Goal: Information Seeking & Learning: Learn about a topic

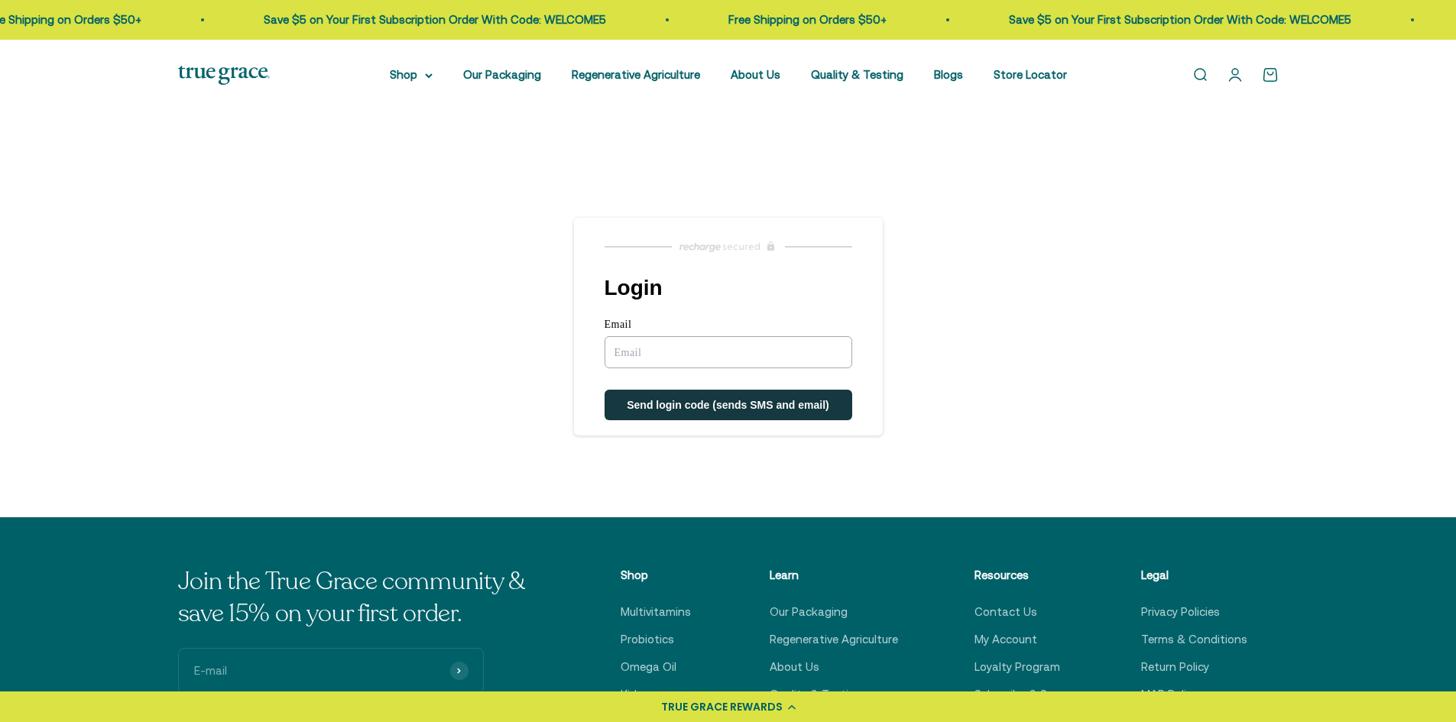
click at [656, 346] on input "Email" at bounding box center [728, 352] width 248 height 32
type input "hamsherc@gmail.com"
click at [708, 402] on span "Send login code (sends SMS and email)" at bounding box center [728, 406] width 202 height 12
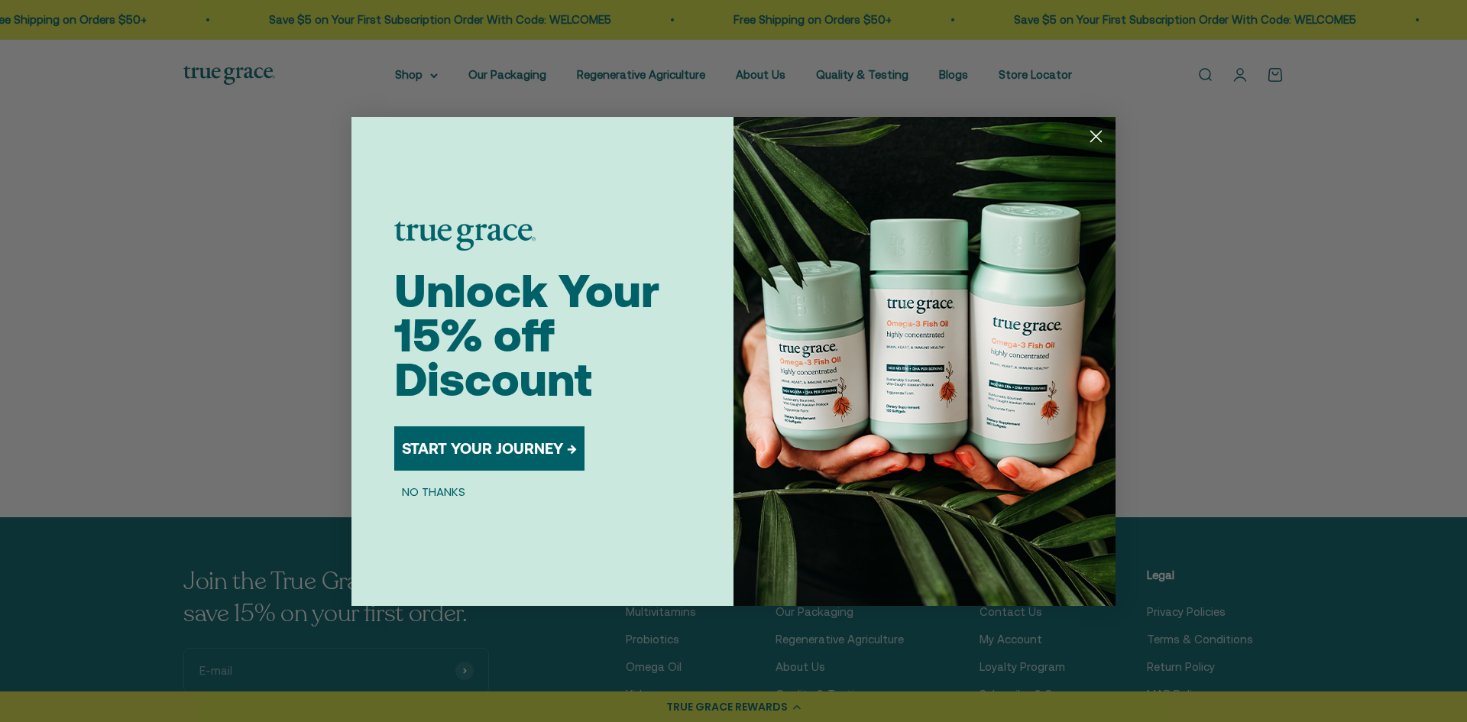
click at [1096, 131] on circle "Close dialog" at bounding box center [1095, 135] width 25 height 25
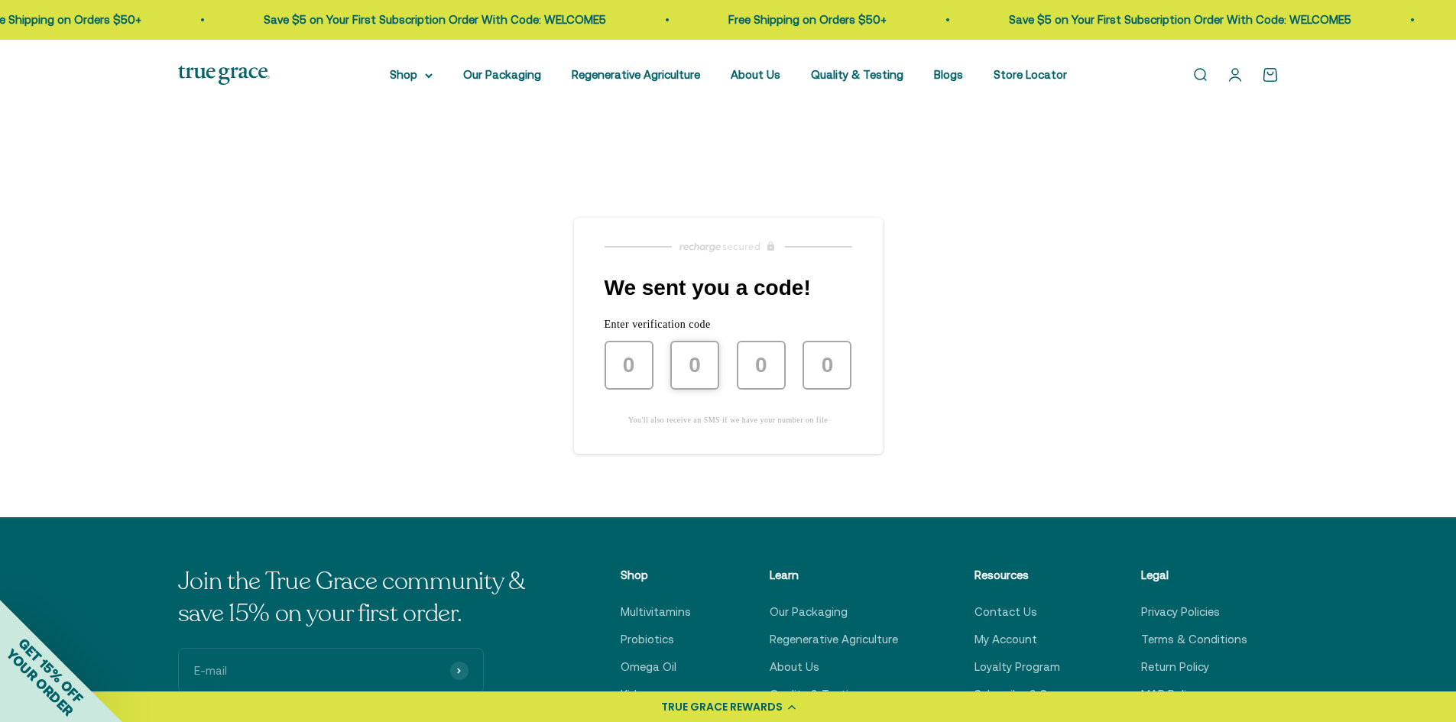
type input "0"
type input "5"
type input "1"
type input "8"
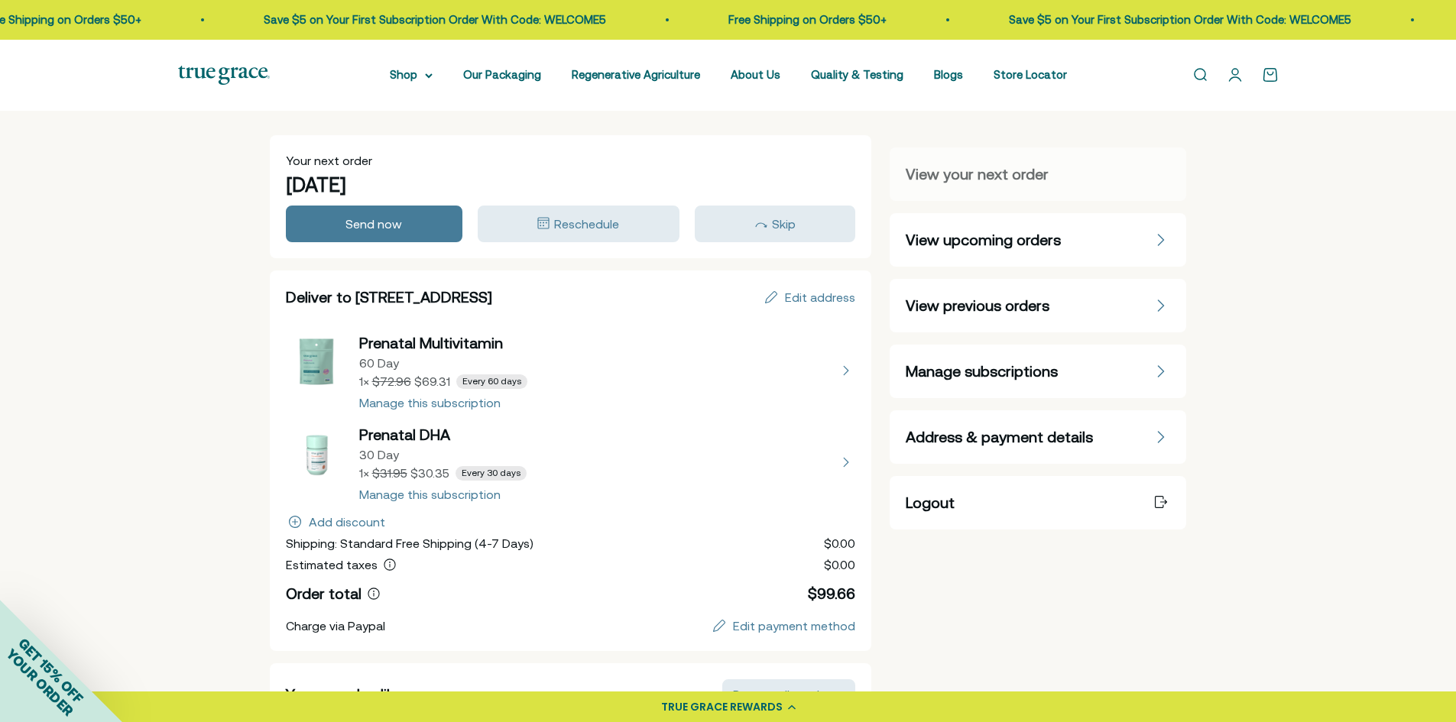
click at [984, 308] on span "View previous orders" at bounding box center [977, 305] width 144 height 21
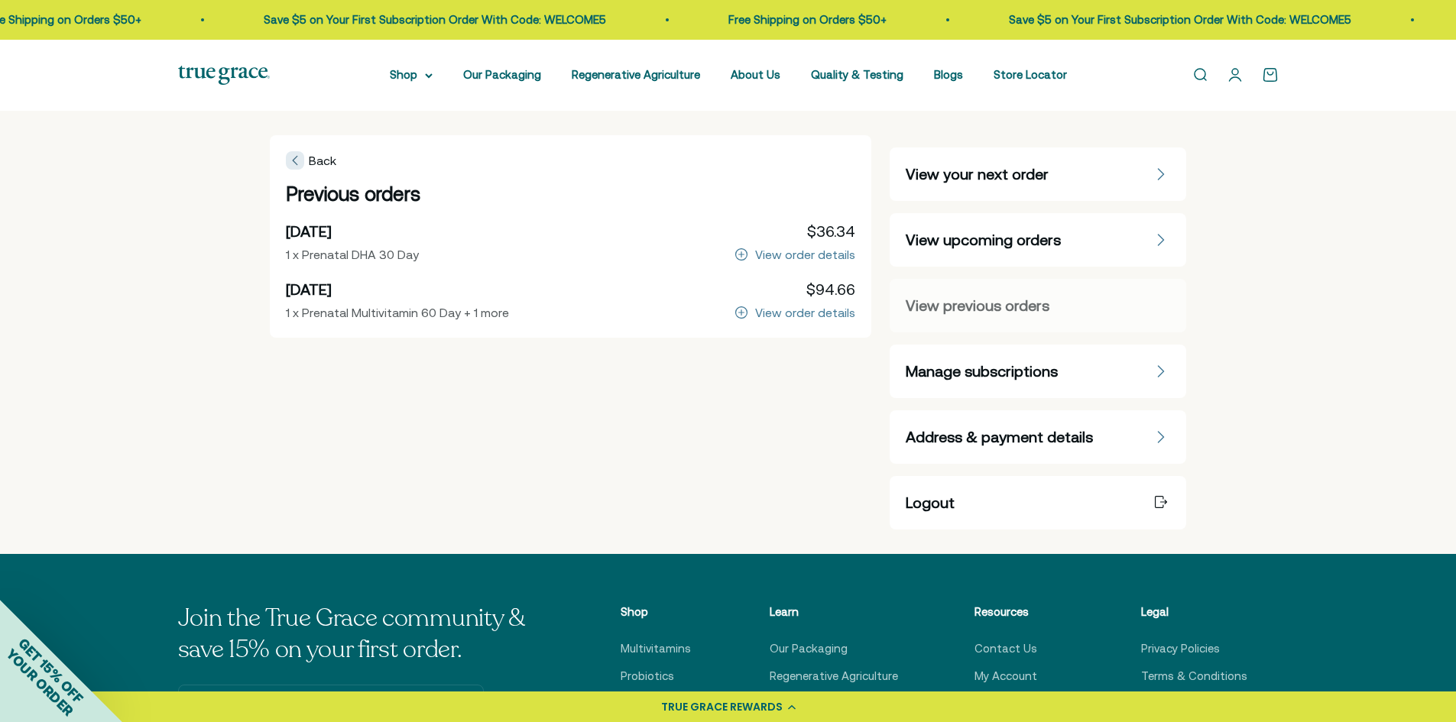
click at [303, 162] on div at bounding box center [295, 160] width 18 height 18
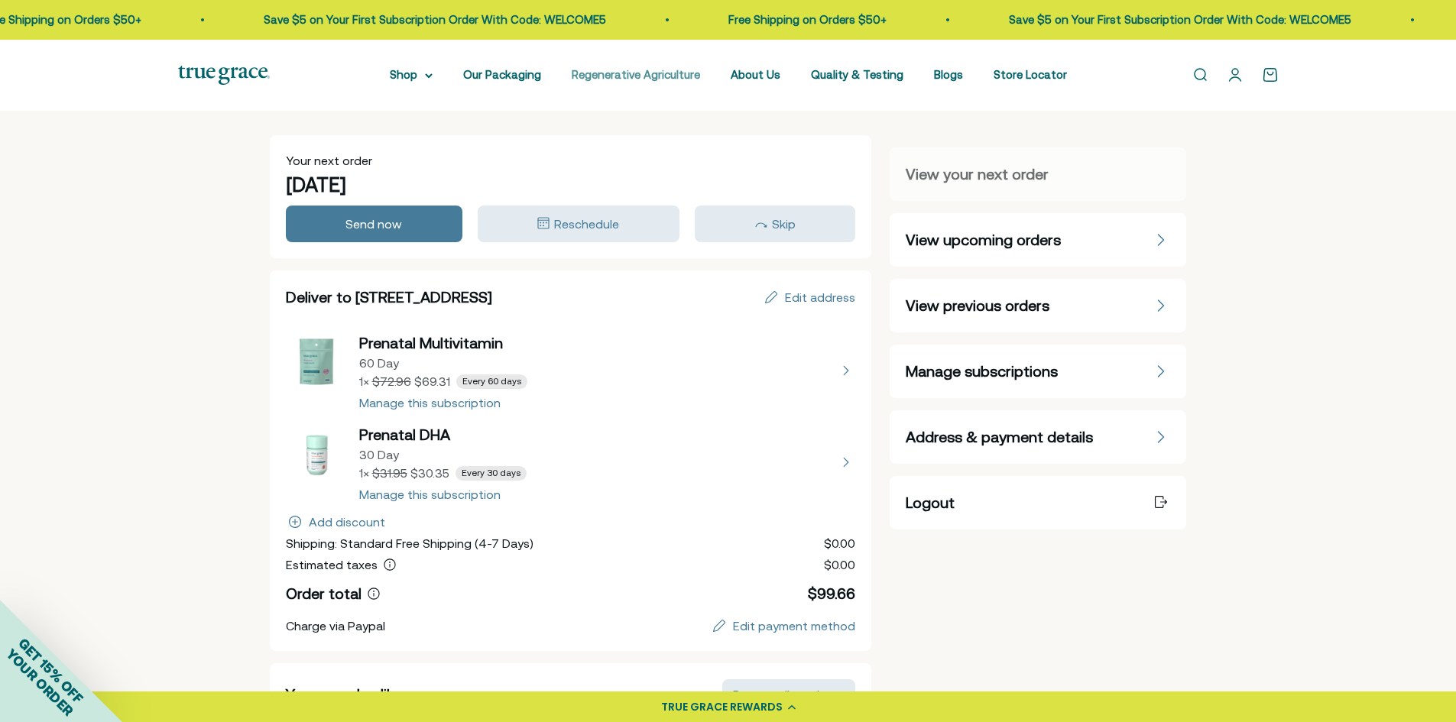
click at [663, 71] on link "Regenerative Agriculture" at bounding box center [636, 74] width 128 height 13
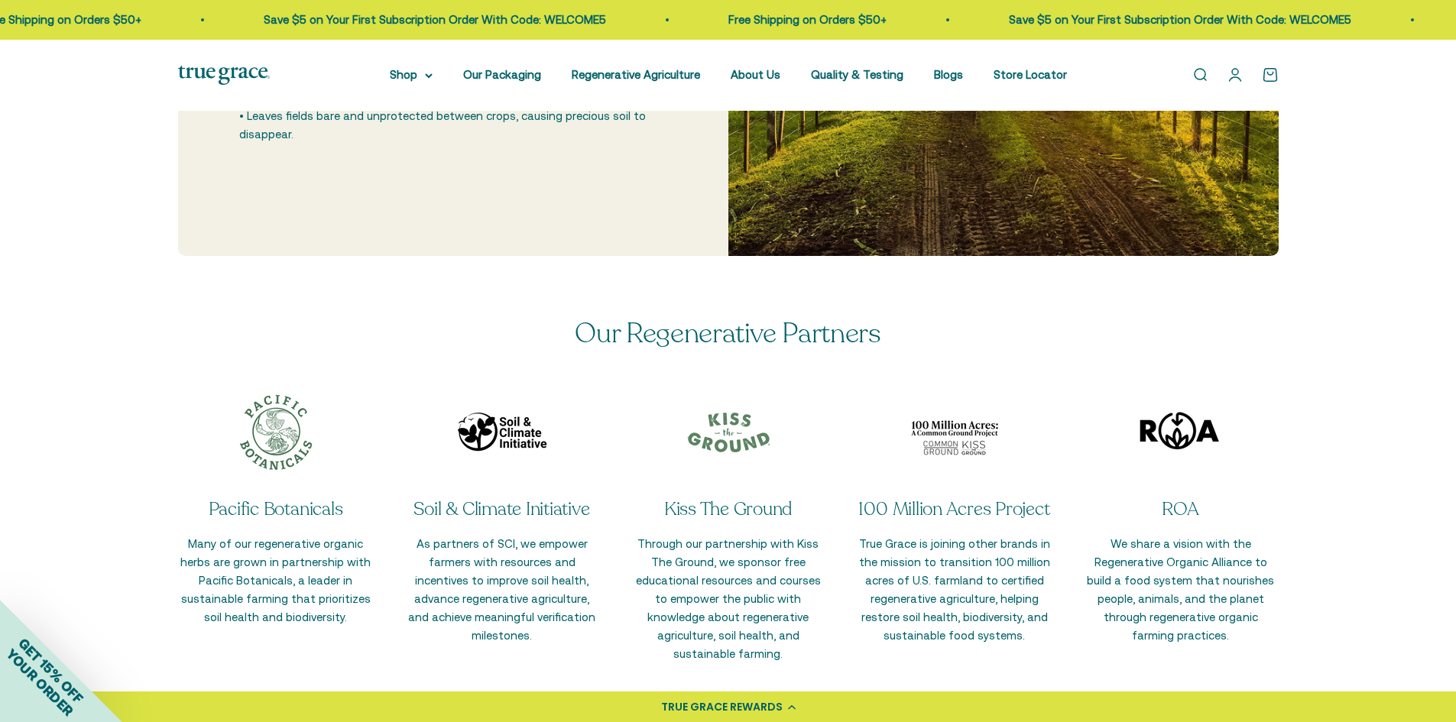
scroll to position [3515, 0]
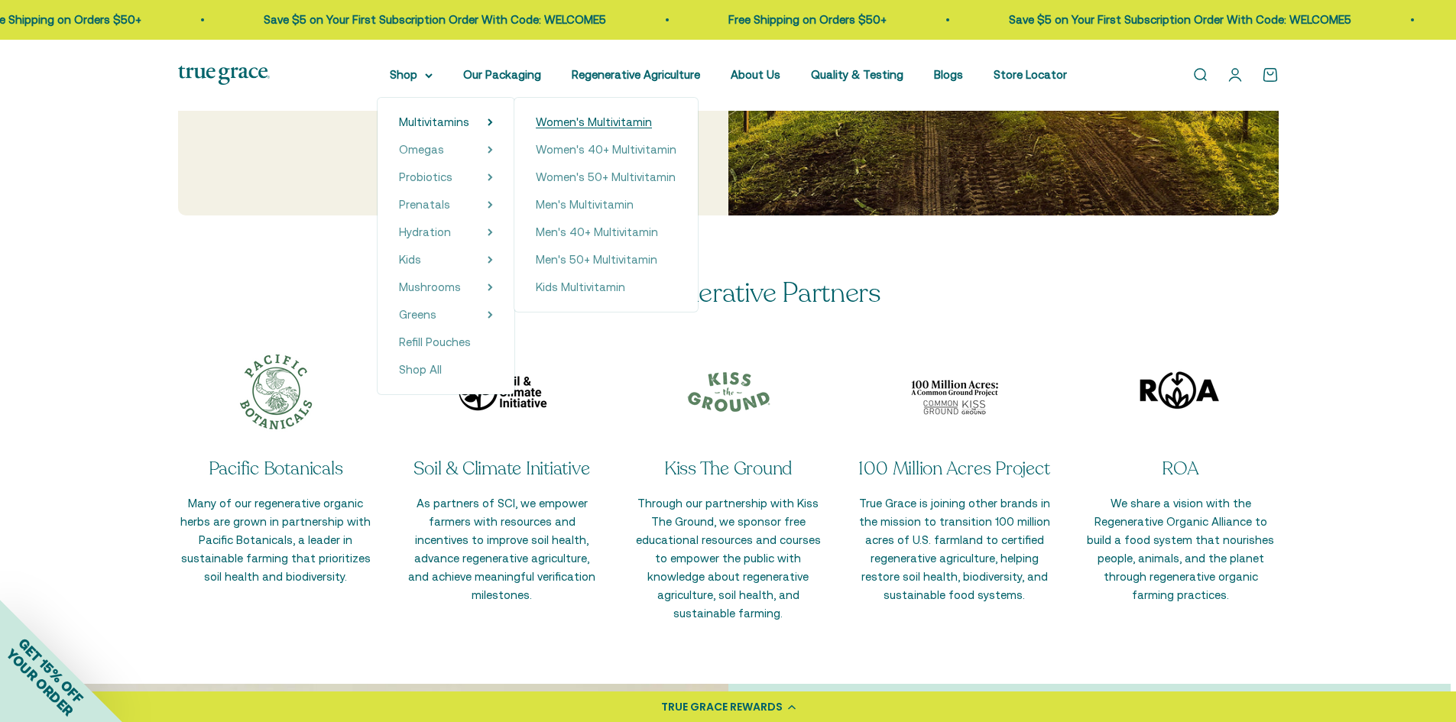
click at [566, 123] on span "Women's Multivitamin" at bounding box center [594, 121] width 116 height 13
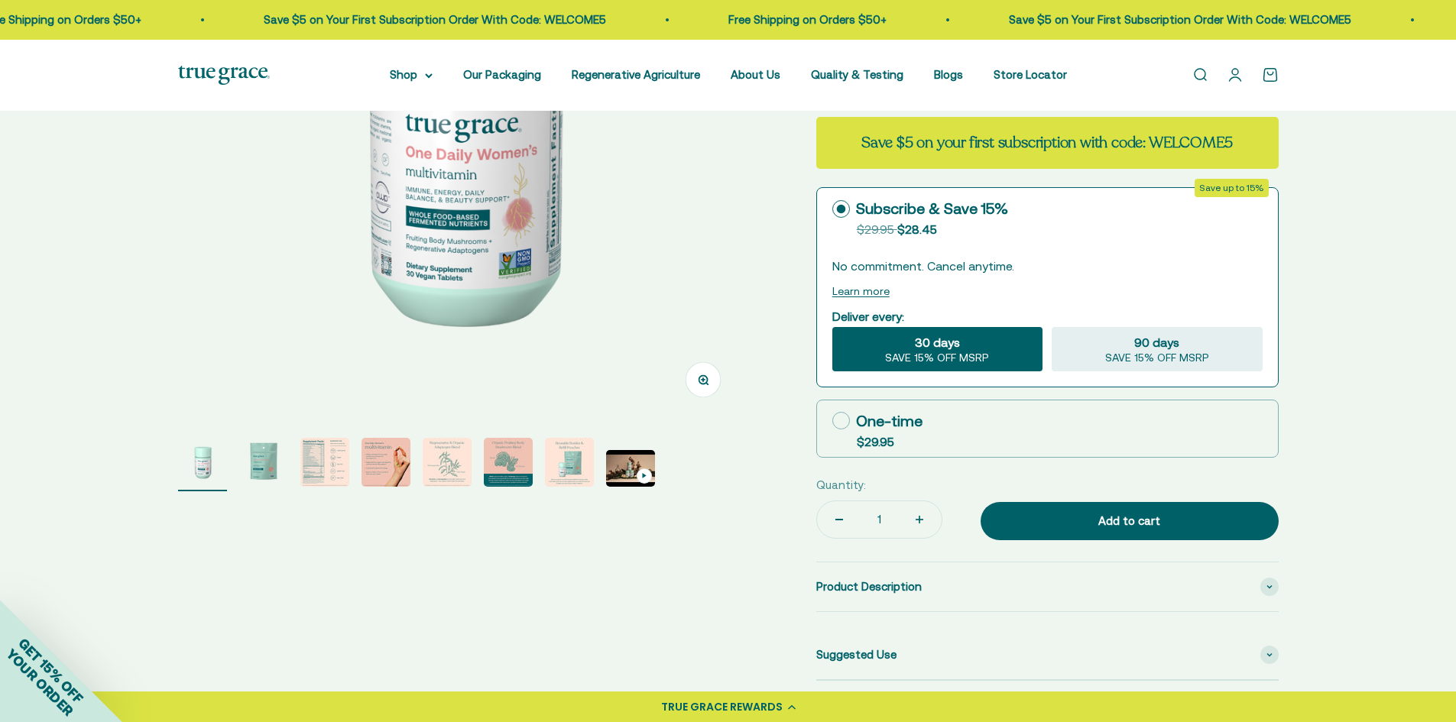
scroll to position [306, 0]
click at [313, 458] on img "Go to item 3" at bounding box center [324, 461] width 49 height 49
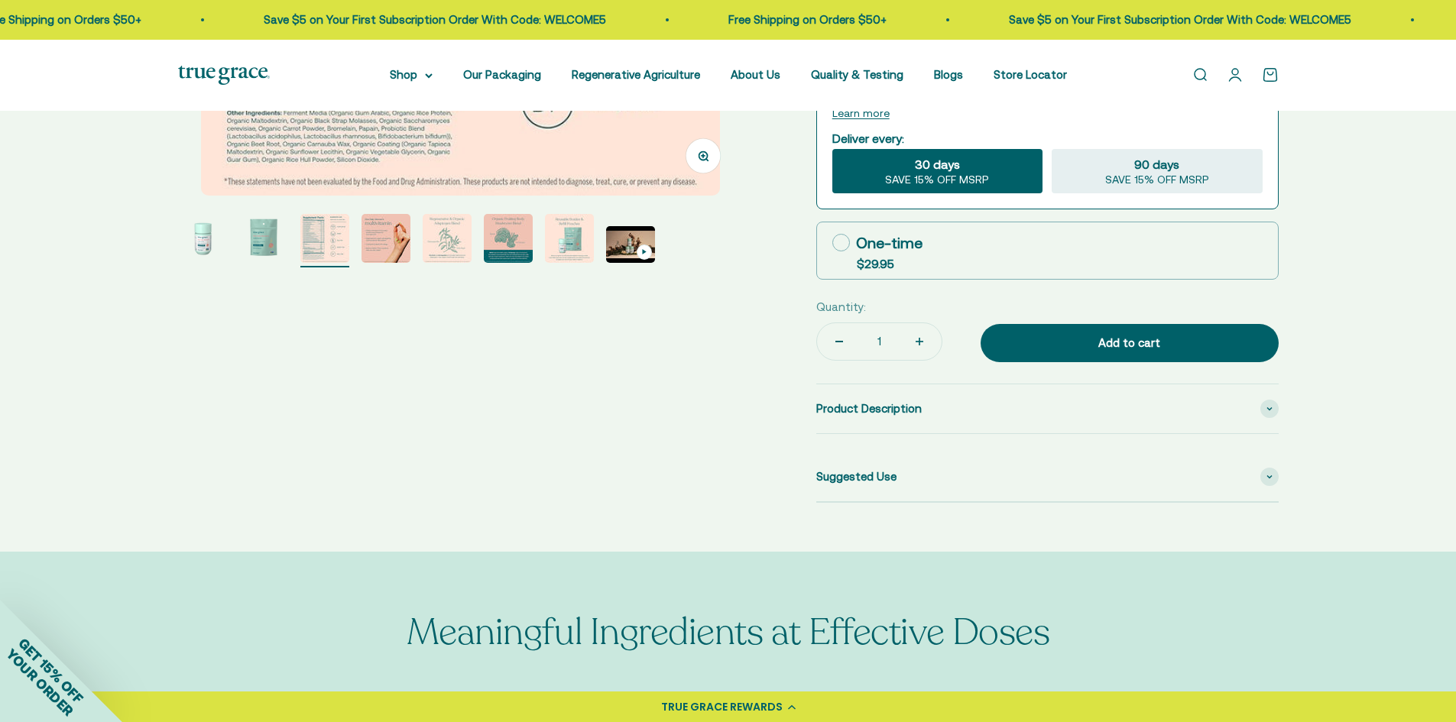
scroll to position [535, 0]
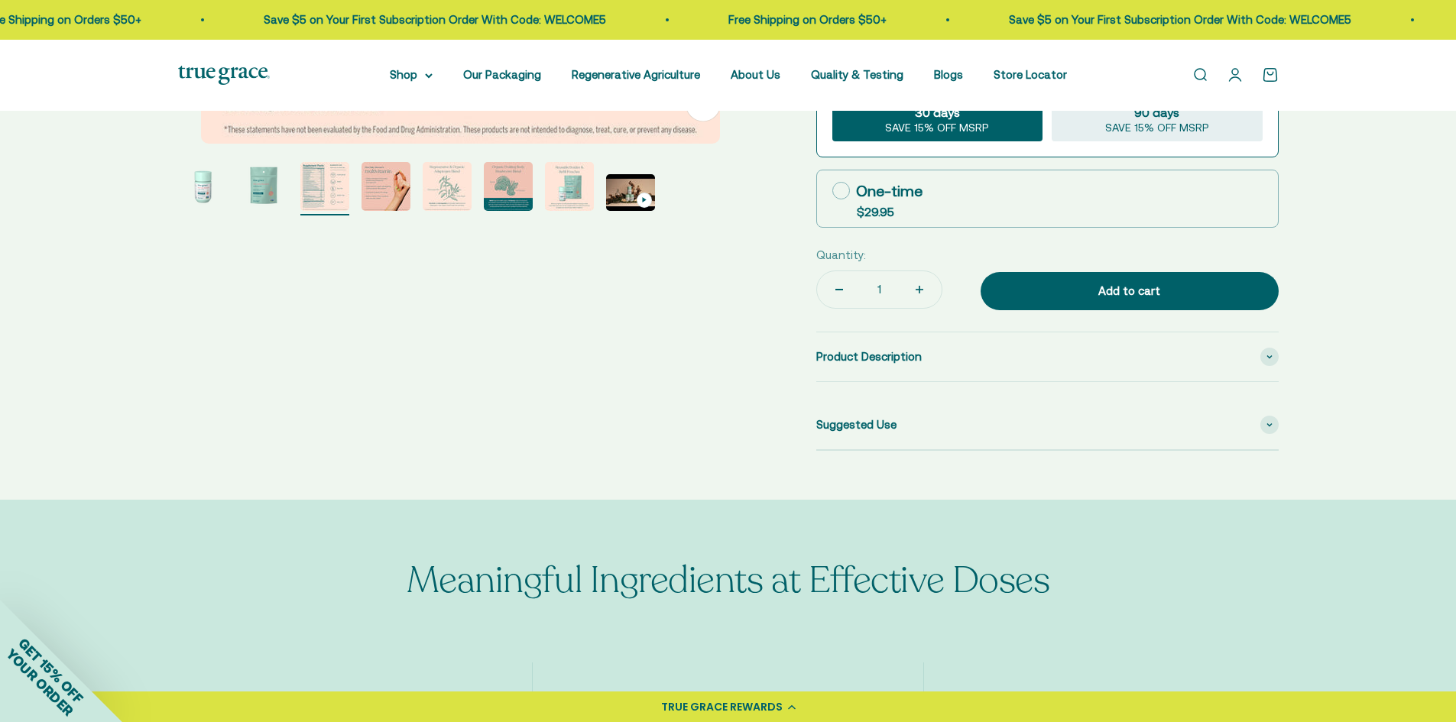
click at [814, 356] on div "Zoom Go to item 1 Go to item 2 Go to item 3 Go to item 4 Go to item 5 Go to ite…" at bounding box center [728, 38] width 1100 height 826
click at [837, 351] on span "Product Description" at bounding box center [868, 357] width 105 height 18
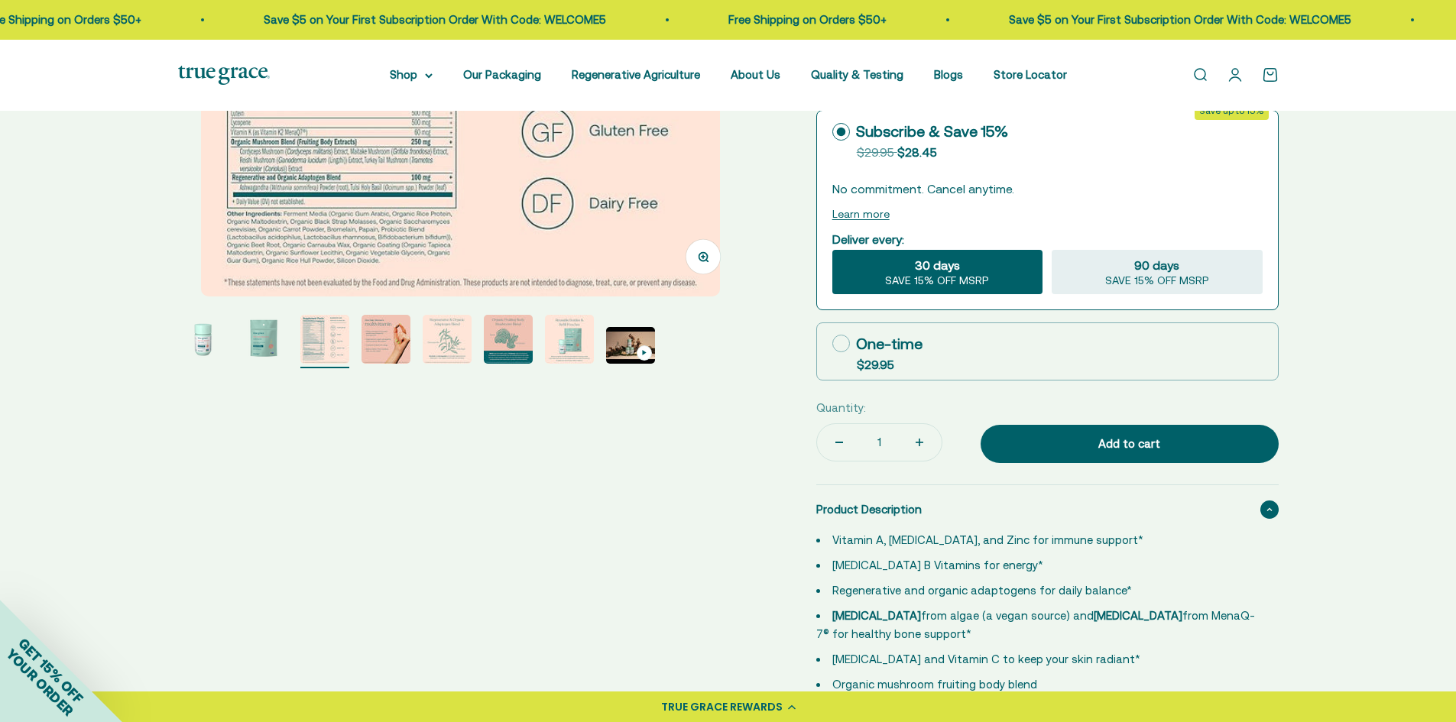
scroll to position [611, 0]
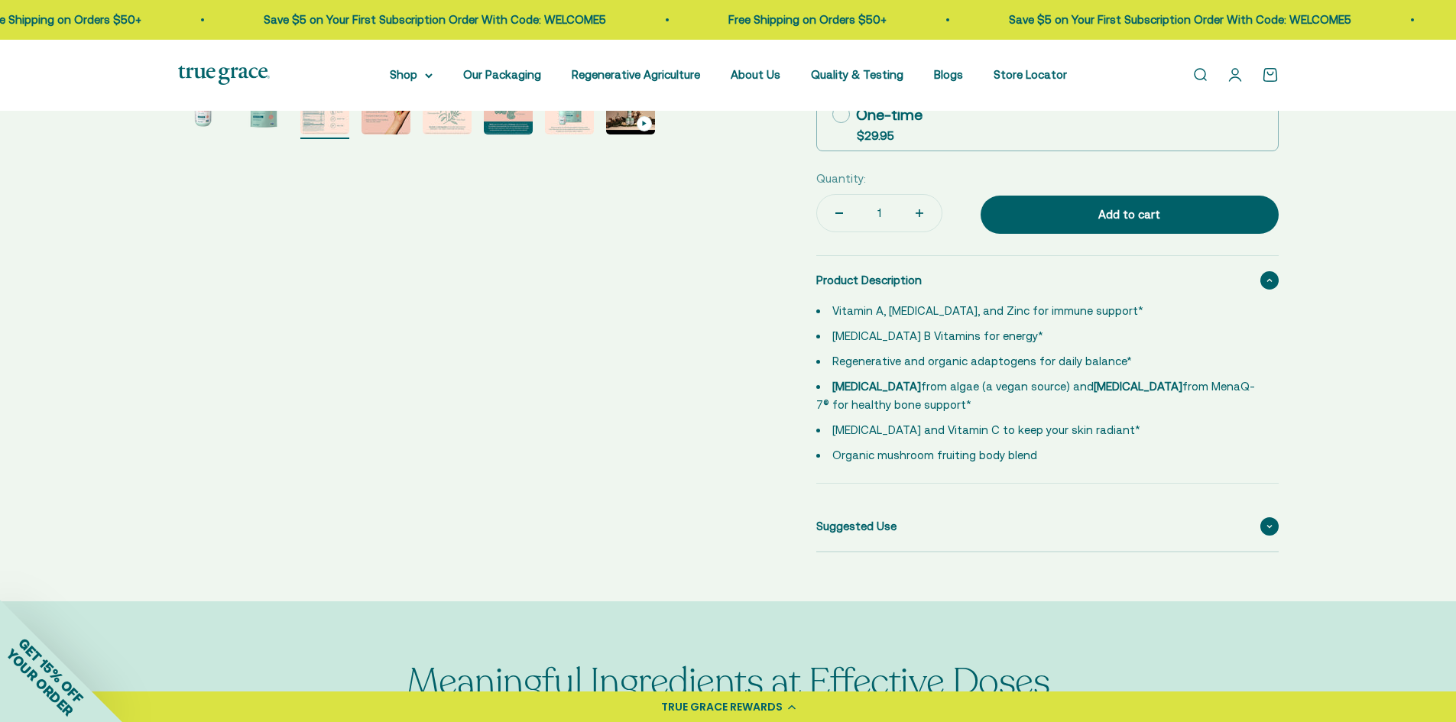
click at [948, 515] on div "Suggested Use" at bounding box center [1047, 526] width 462 height 49
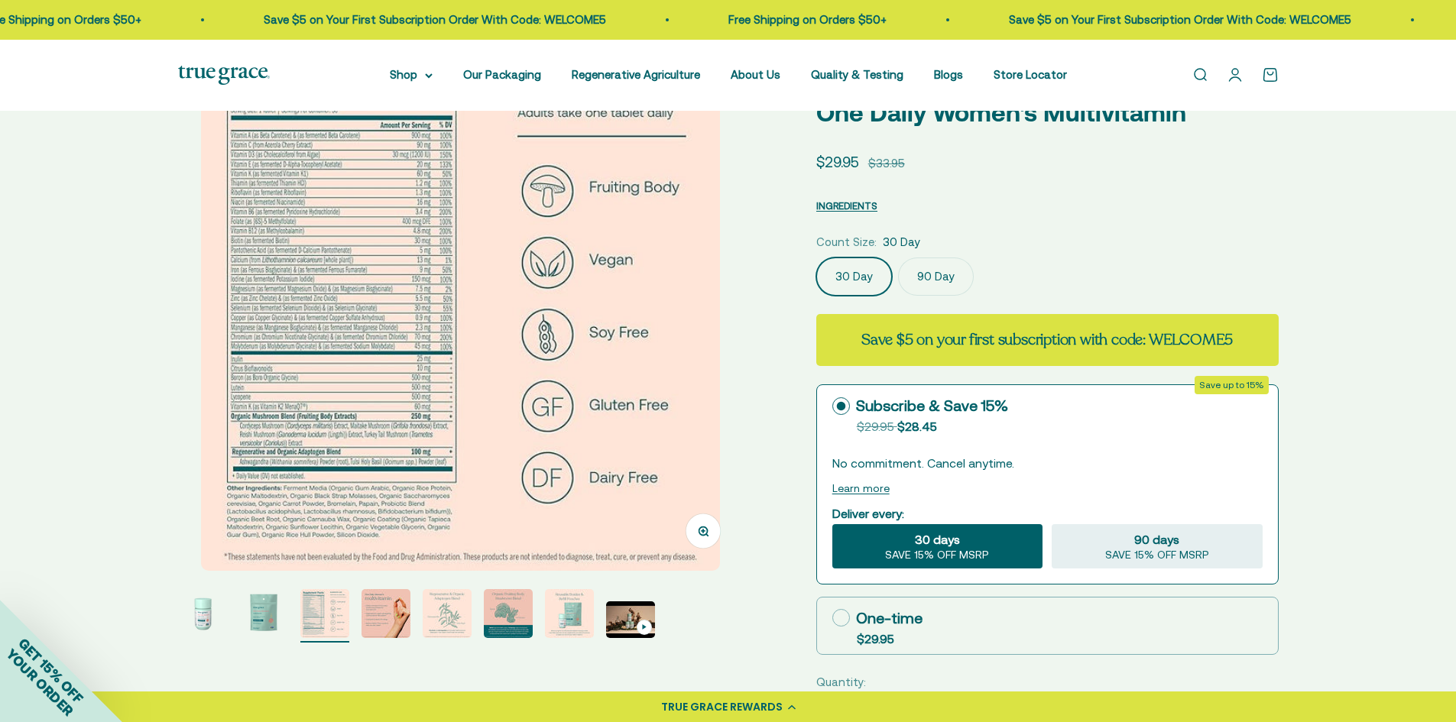
scroll to position [0, 0]
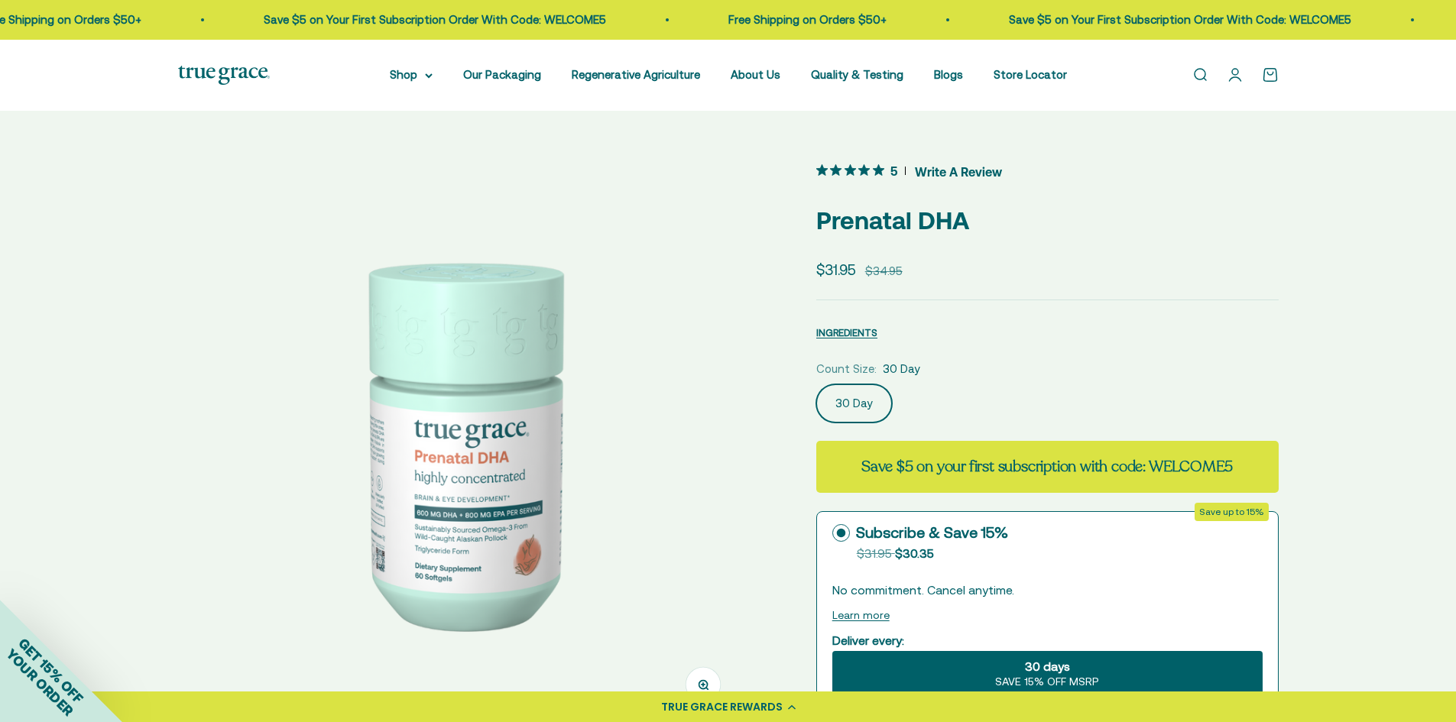
scroll to position [229, 0]
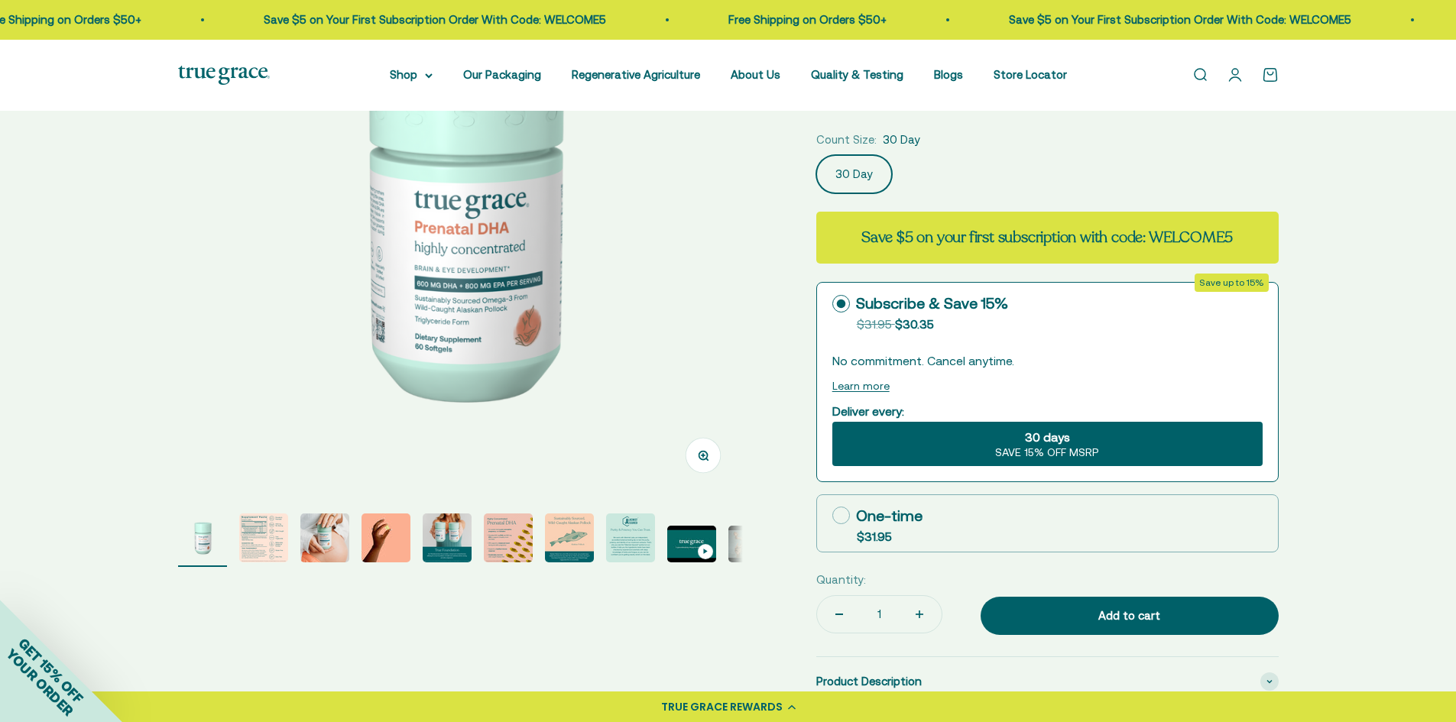
click at [258, 531] on img "Go to item 2" at bounding box center [263, 537] width 49 height 49
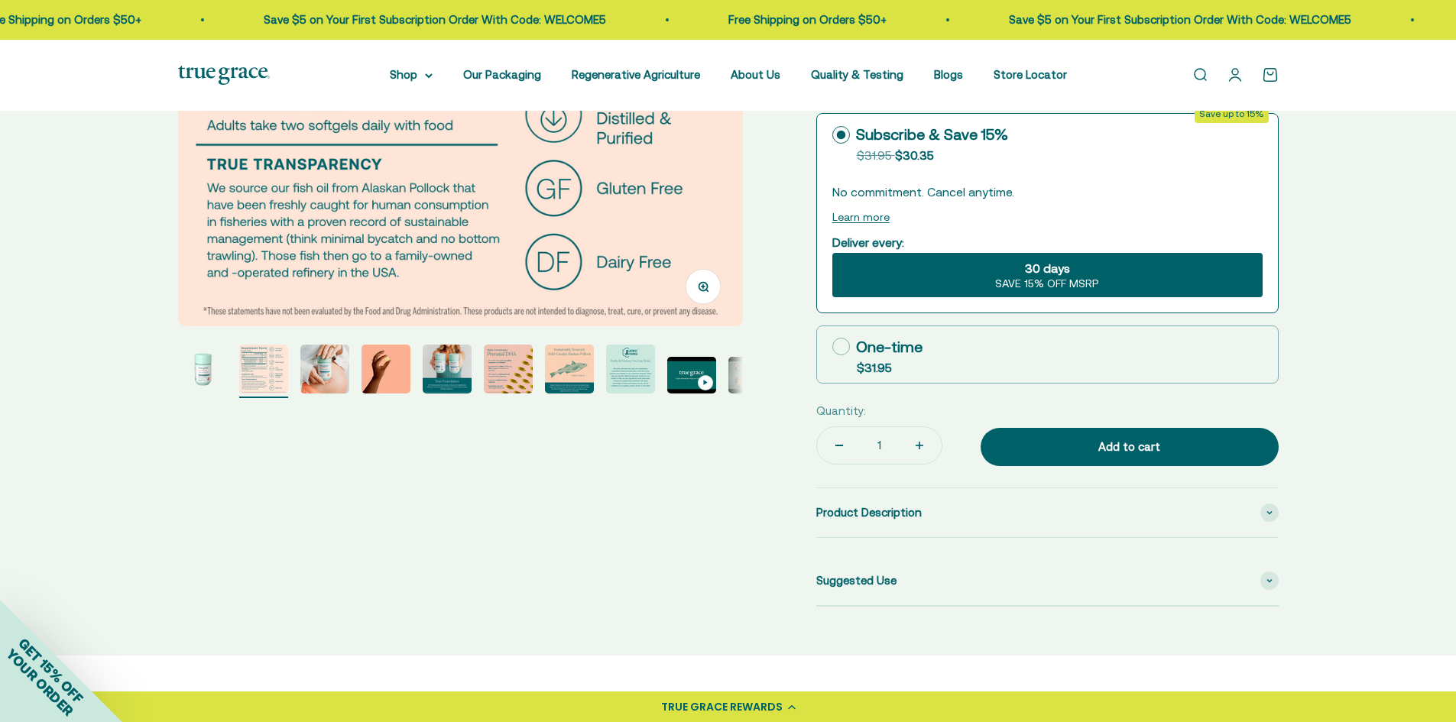
scroll to position [535, 0]
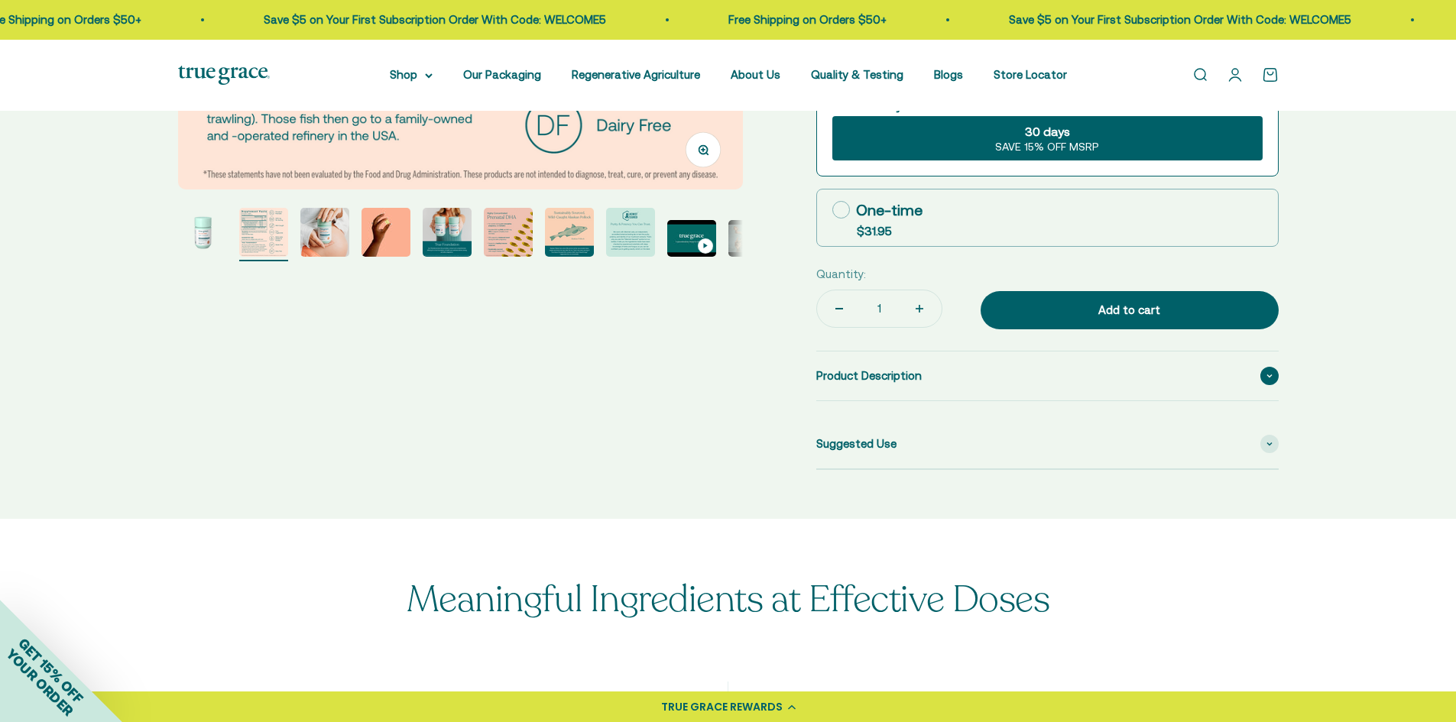
click at [918, 382] on div "Product Description" at bounding box center [1047, 375] width 462 height 49
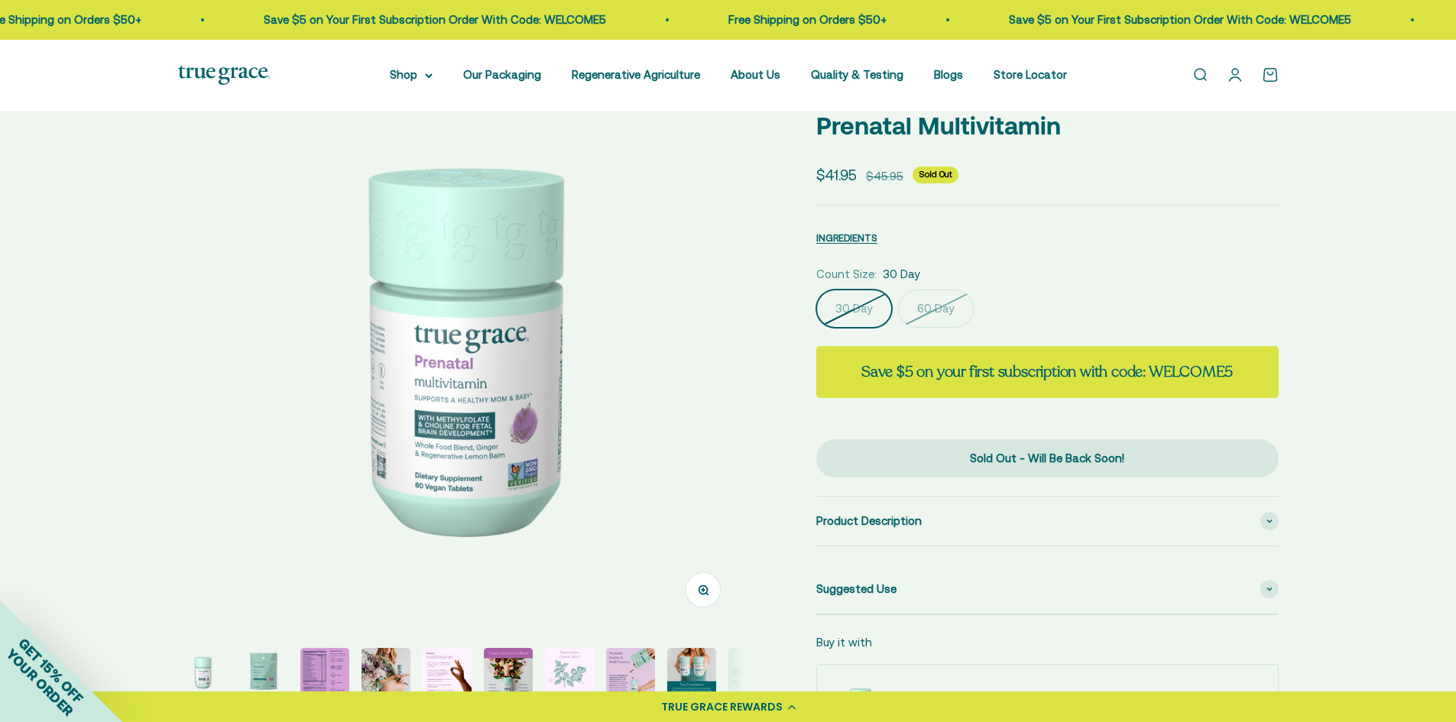
scroll to position [229, 0]
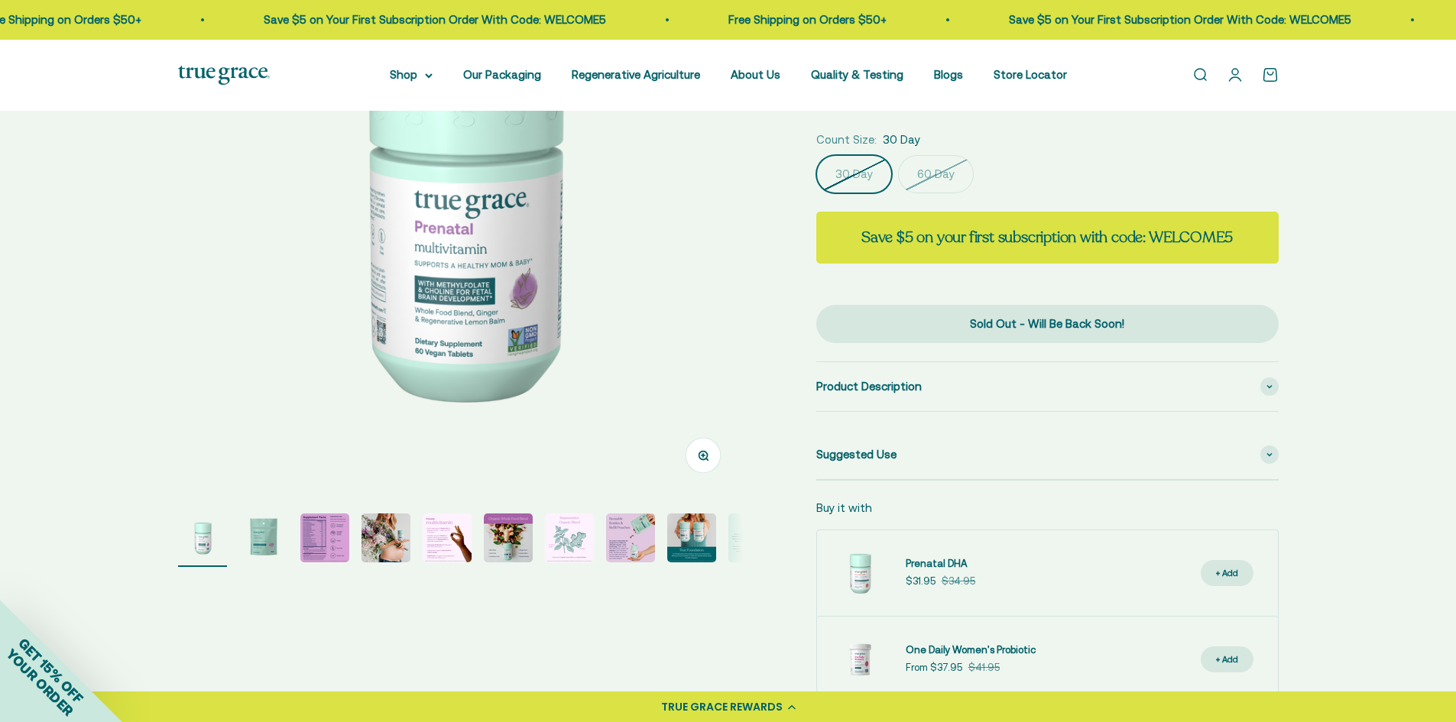
drag, startPoint x: 324, startPoint y: 542, endPoint x: 303, endPoint y: 530, distance: 25.0
click at [324, 542] on img "Go to item 3" at bounding box center [324, 537] width 49 height 49
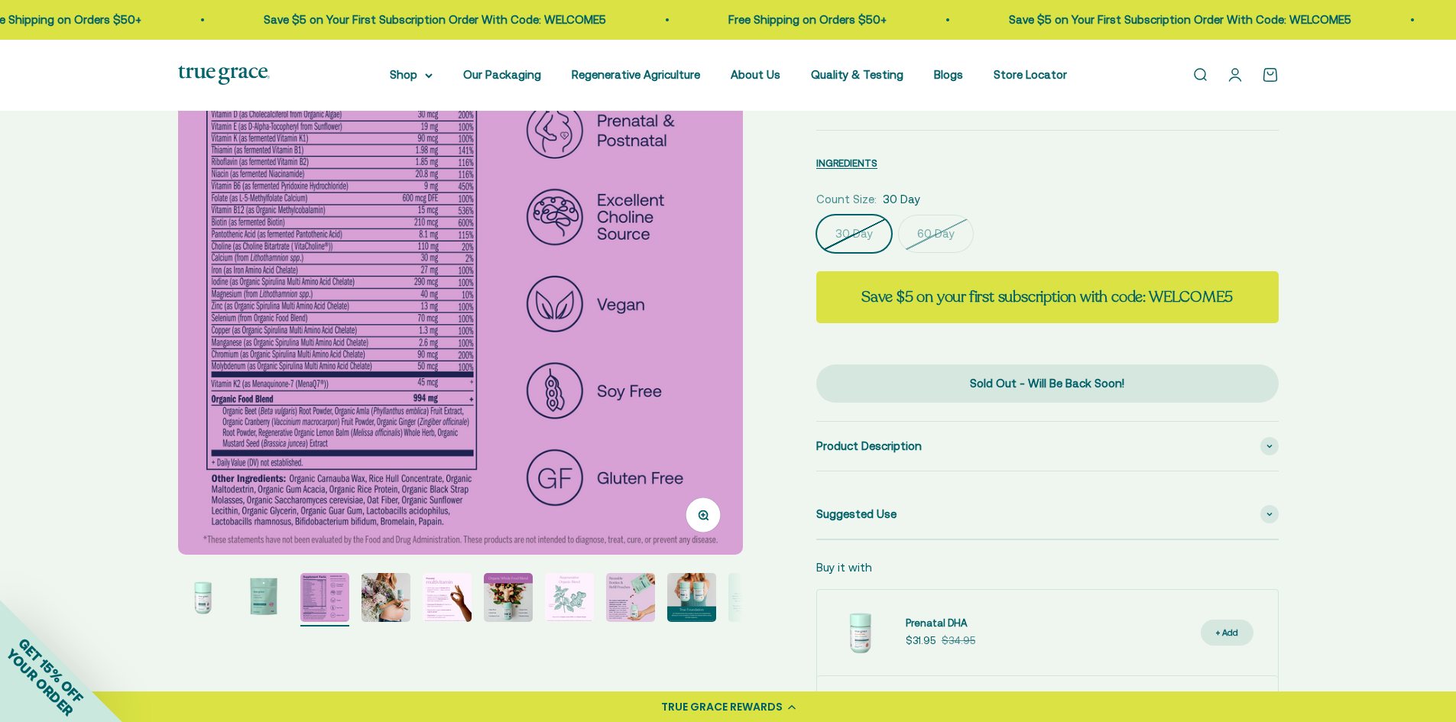
scroll to position [76, 0]
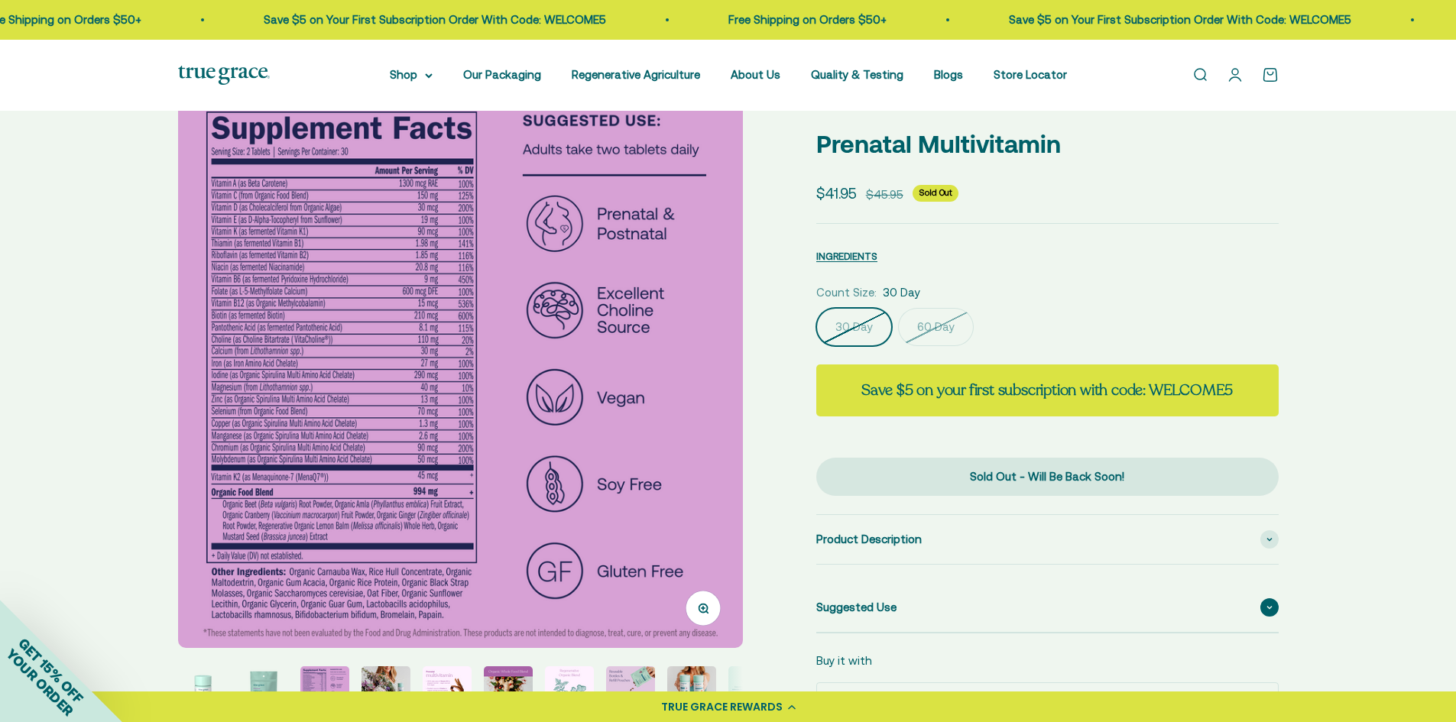
click at [850, 587] on div "Suggested Use" at bounding box center [1047, 607] width 462 height 49
click at [914, 546] on span "Product Description" at bounding box center [868, 539] width 105 height 18
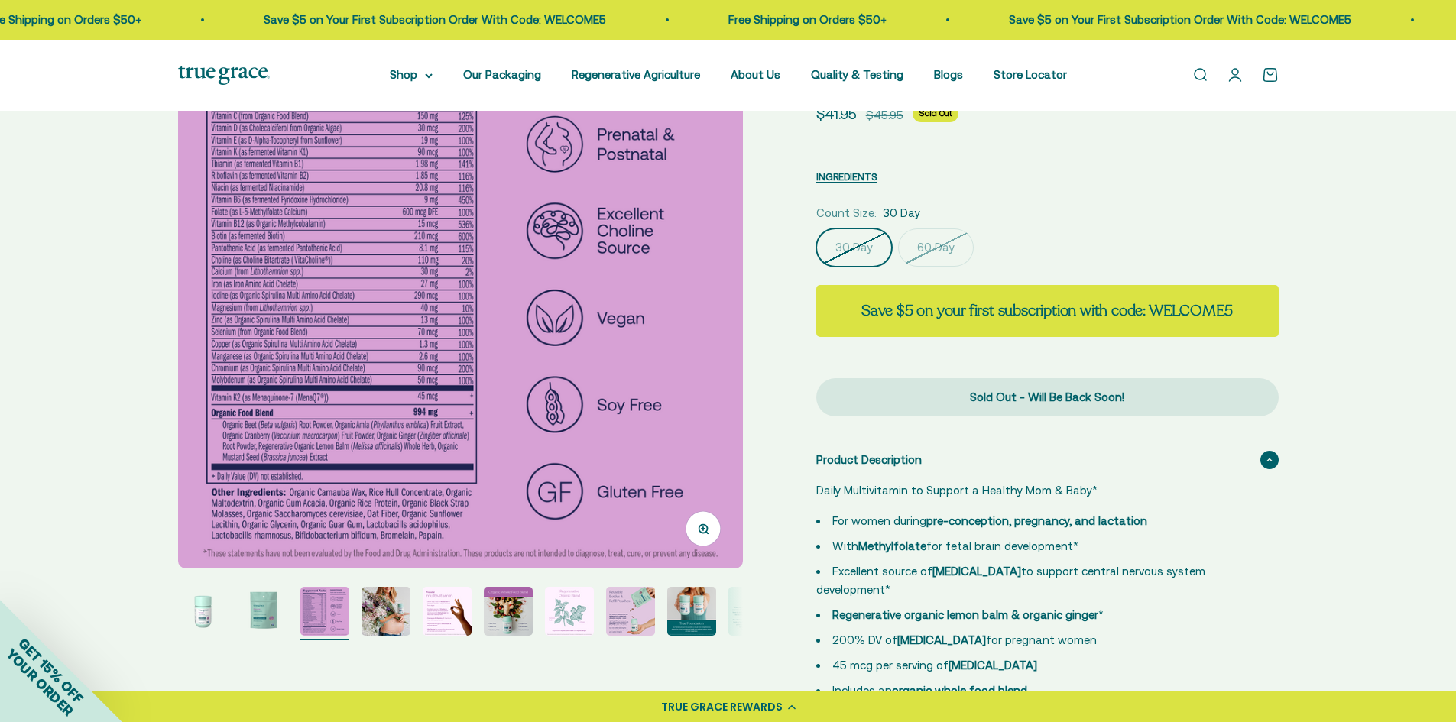
scroll to position [306, 0]
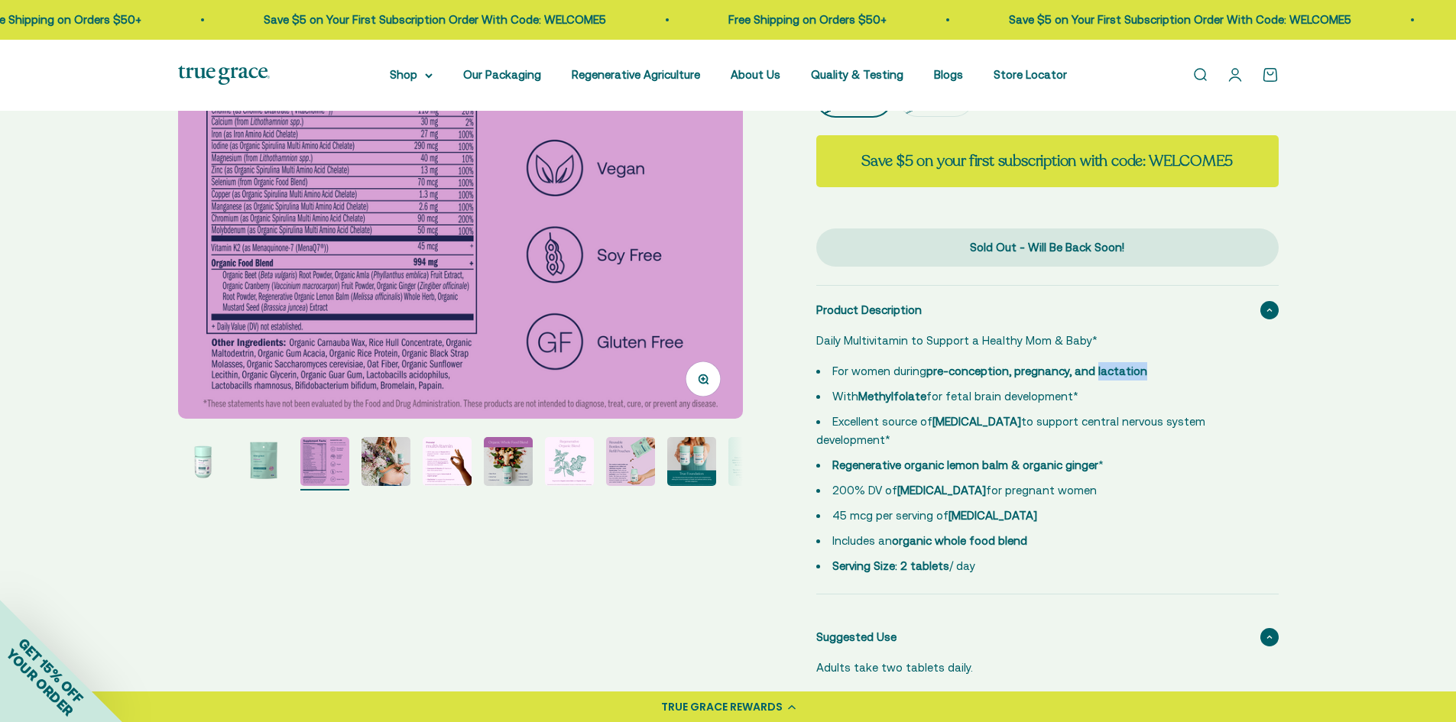
drag, startPoint x: 1135, startPoint y: 372, endPoint x: 1093, endPoint y: 377, distance: 43.0
click at [1093, 377] on strong "pre-conception, pregnancy, and lactation" at bounding box center [1036, 370] width 221 height 13
